Goal: Task Accomplishment & Management: Manage account settings

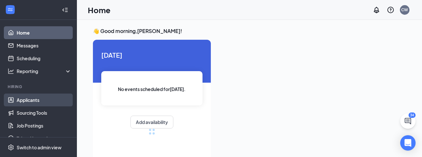
click at [34, 96] on link "Applicants" at bounding box center [44, 100] width 55 height 13
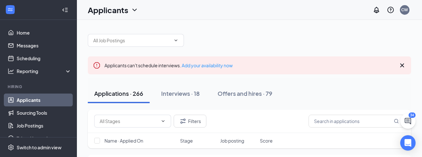
click at [62, 11] on icon "Collapse" at bounding box center [65, 10] width 6 height 6
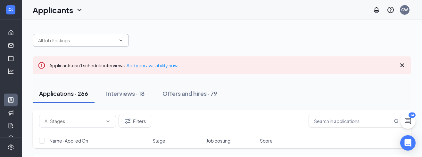
click at [72, 42] on input "text" at bounding box center [77, 40] width 78 height 7
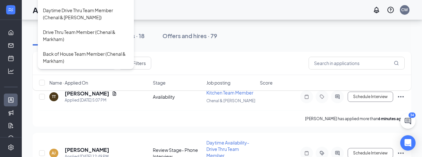
scroll to position [64, 0]
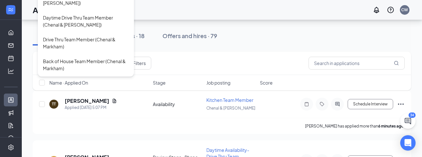
click at [83, 94] on div "Daytime Availability- Drive Thru Team Member ([PERSON_NAME] & [PERSON_NAME])" at bounding box center [86, 104] width 86 height 21
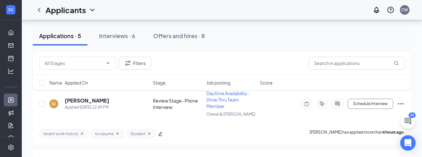
scroll to position [94, 0]
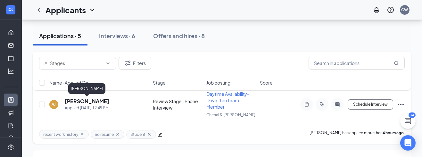
click at [96, 102] on h5 "[PERSON_NAME]" at bounding box center [87, 101] width 45 height 7
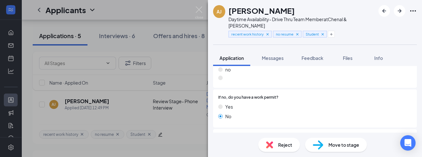
click at [335, 95] on div "If no, do you have a work permit? Yes No" at bounding box center [315, 109] width 194 height 28
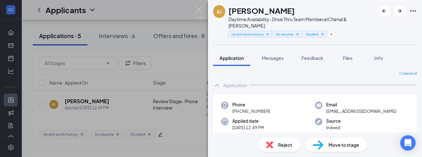
scroll to position [1, 0]
click at [333, 32] on icon "Plus" at bounding box center [332, 34] width 4 height 4
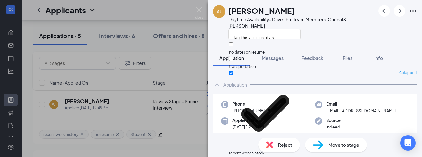
scroll to position [182, 0]
checkbox input "true"
click at [399, 12] on icon "ArrowRight" at bounding box center [400, 11] width 8 height 8
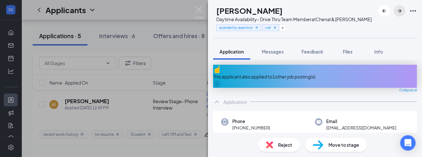
click at [400, 11] on icon "ArrowRight" at bounding box center [400, 11] width 4 height 4
click at [264, 29] on icon "Plus" at bounding box center [262, 28] width 4 height 4
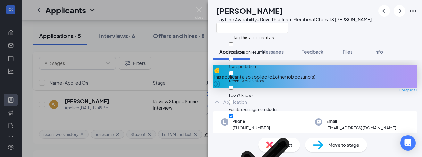
scroll to position [183, 0]
checkbox input "true"
click at [399, 12] on icon "ArrowRight" at bounding box center [400, 11] width 8 height 8
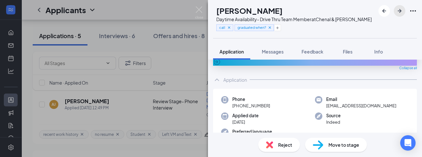
scroll to position [27, 0]
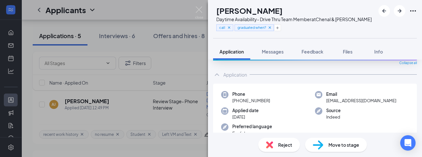
click at [296, 26] on div "call graduated when?" at bounding box center [294, 27] width 156 height 11
click at [280, 29] on icon "Plus" at bounding box center [278, 28] width 4 height 4
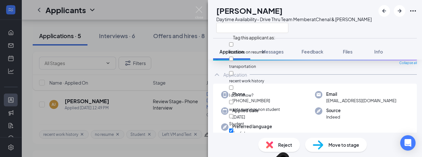
scroll to position [183, 0]
checkbox input "true"
click at [403, 9] on icon "ArrowRight" at bounding box center [400, 11] width 8 height 8
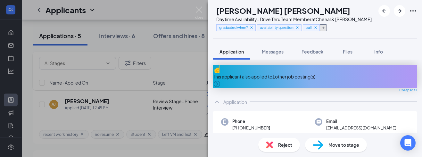
click at [327, 29] on button "button" at bounding box center [323, 27] width 7 height 7
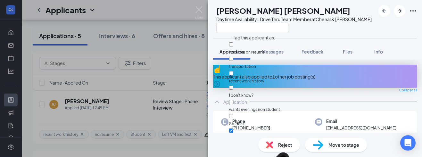
scroll to position [183, 0]
checkbox input "true"
click at [399, 12] on icon "ArrowRight" at bounding box center [400, 11] width 8 height 8
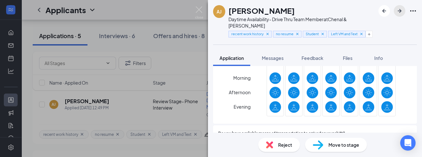
scroll to position [549, 0]
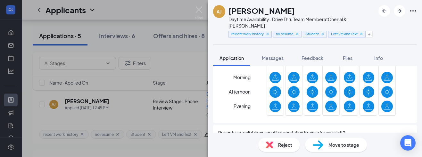
click at [298, 86] on div at bounding box center [294, 92] width 12 height 12
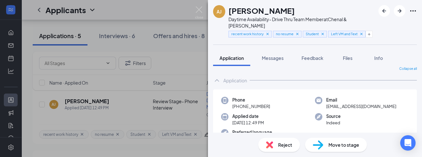
scroll to position [0, 0]
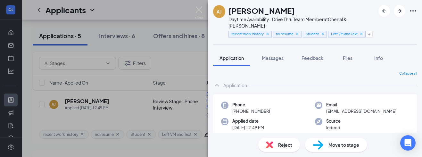
click at [406, 102] on div "Email [EMAIL_ADDRESS][DOMAIN_NAME]" at bounding box center [362, 108] width 94 height 13
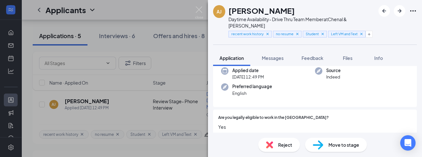
scroll to position [51, 0]
click at [345, 147] on span "Move to stage" at bounding box center [344, 144] width 31 height 7
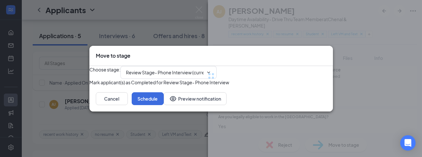
type input "Onsite Interview (next stage)"
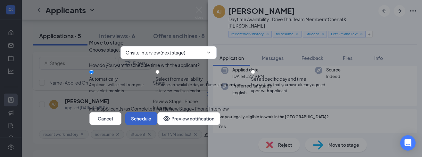
click at [157, 125] on button "Schedule" at bounding box center [141, 118] width 32 height 13
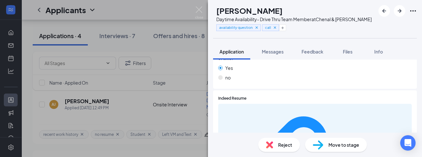
scroll to position [426, 0]
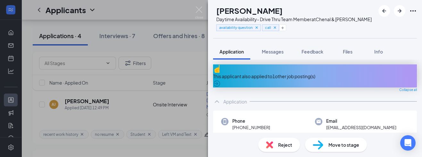
scroll to position [0, 0]
click at [331, 145] on span "Move to stage" at bounding box center [344, 144] width 31 height 7
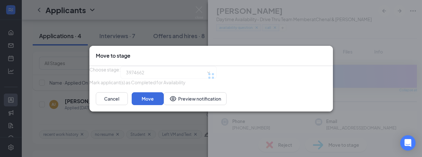
click at [331, 145] on div "Move to stage Choose stage : 3974662 [PERSON_NAME] applicant(s) as Completed fo…" at bounding box center [211, 78] width 422 height 157
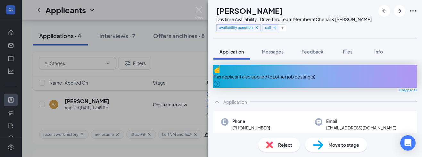
click at [333, 145] on span "Move to stage" at bounding box center [344, 144] width 31 height 7
type input "Review Stage- Phone Interview (next stage)"
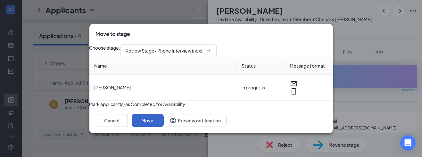
click at [164, 127] on button "Move" at bounding box center [148, 120] width 32 height 13
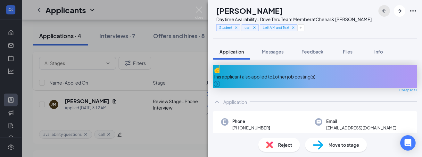
click at [381, 10] on icon "ArrowLeftNew" at bounding box center [385, 11] width 8 height 8
click at [331, 141] on span "Move to stage" at bounding box center [344, 144] width 31 height 7
type input "Onsite Interview (next stage)"
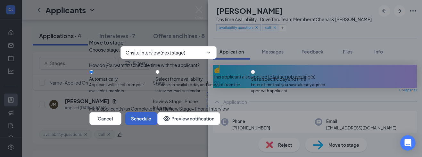
click at [157, 125] on button "Schedule" at bounding box center [141, 118] width 32 height 13
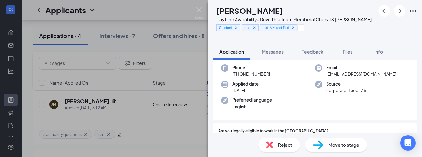
scroll to position [51, 0]
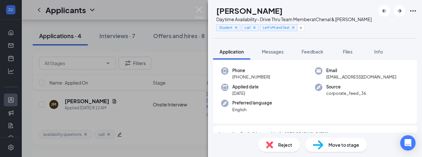
click at [168, 124] on div "[PERSON_NAME] Daytime Availability- Drive Thru Team Member at Chenal & Markham …" at bounding box center [211, 78] width 422 height 157
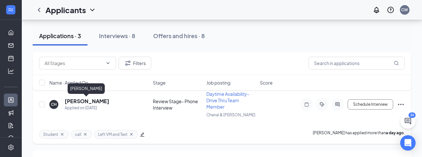
click at [76, 101] on h5 "[PERSON_NAME]" at bounding box center [87, 101] width 45 height 7
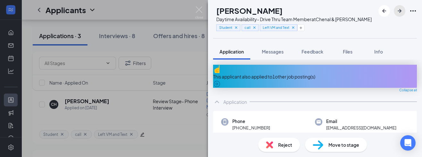
click at [399, 8] on icon "ArrowRight" at bounding box center [400, 11] width 8 height 8
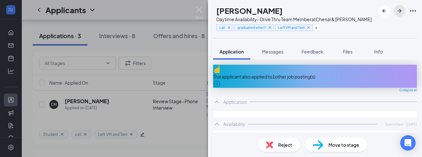
click at [398, 10] on icon "ArrowRight" at bounding box center [400, 11] width 8 height 8
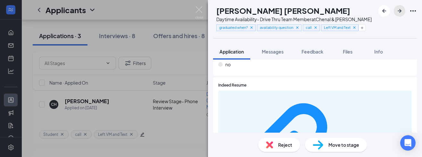
scroll to position [443, 0]
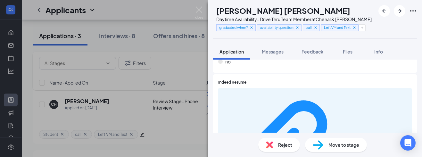
click at [272, 88] on div "bbcc0f41052e0e872400ebad177ff423.pdf" at bounding box center [315, 154] width 194 height 132
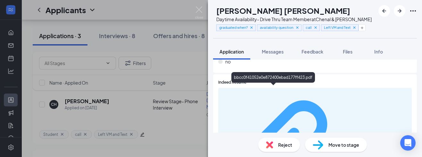
click at [348, 151] on div "bbcc0f41052e0e872400ebad177ff423.pdf" at bounding box center [378, 153] width 61 height 5
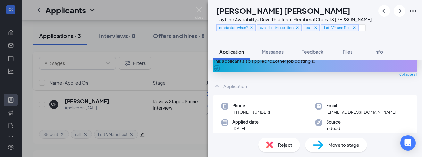
scroll to position [0, 0]
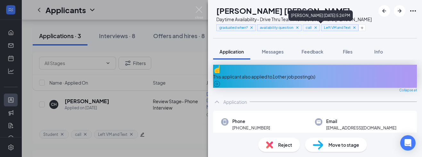
click at [318, 29] on icon "Cross" at bounding box center [316, 27] width 4 height 4
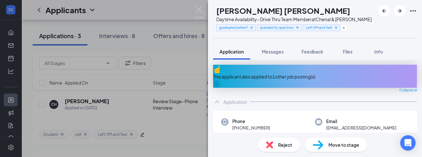
click at [339, 146] on span "Move to stage" at bounding box center [344, 144] width 31 height 7
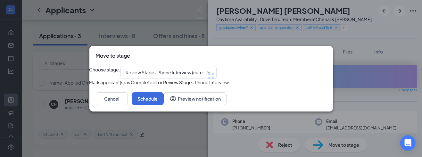
type input "Onsite Interview (next stage)"
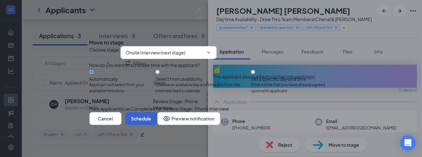
click at [157, 125] on button "Schedule" at bounding box center [141, 118] width 32 height 13
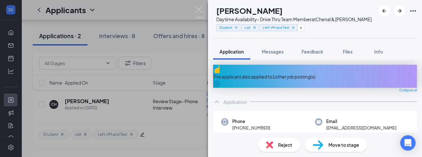
click at [274, 73] on div "This applicant also applied to 1 other job posting(s)" at bounding box center [315, 76] width 204 height 7
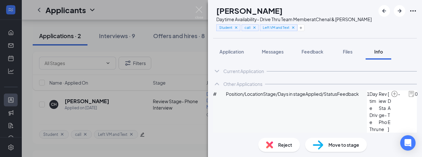
scroll to position [3, 0]
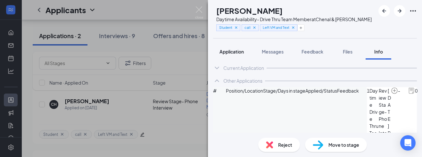
click at [231, 53] on span "Application" at bounding box center [232, 52] width 24 height 6
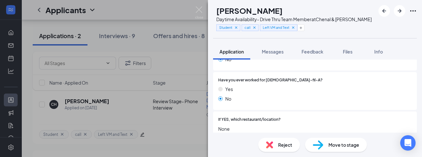
scroll to position [261, 0]
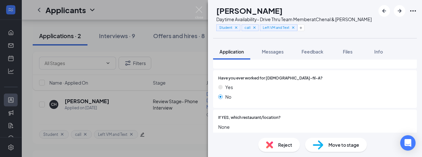
click at [346, 141] on div "Move to stage" at bounding box center [336, 145] width 62 height 14
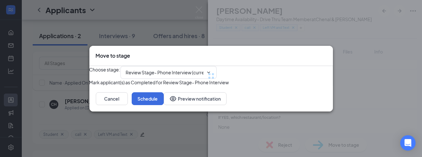
type input "Onsite Interview (next stage)"
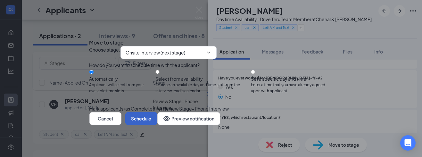
click at [157, 125] on button "Schedule" at bounding box center [141, 118] width 32 height 13
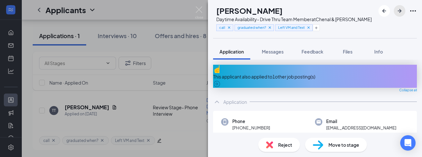
click at [397, 8] on icon "ArrowRight" at bounding box center [400, 11] width 8 height 8
click at [401, 8] on icon "ArrowRight" at bounding box center [400, 11] width 8 height 8
